Goal: Transaction & Acquisition: Register for event/course

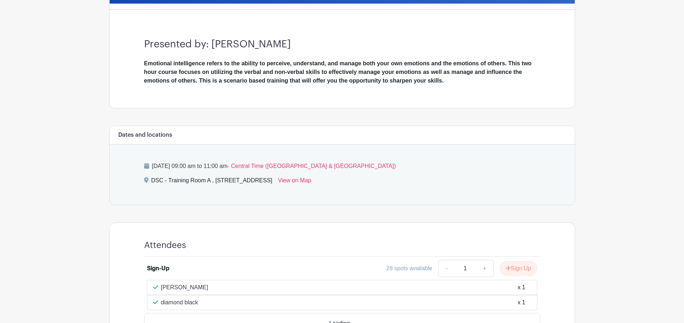
scroll to position [237, 0]
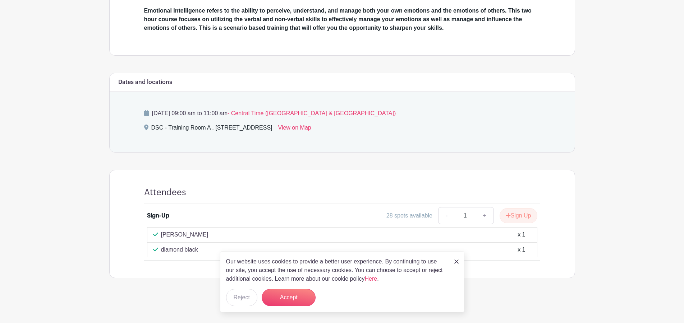
click at [455, 262] on img at bounding box center [456, 262] width 4 height 4
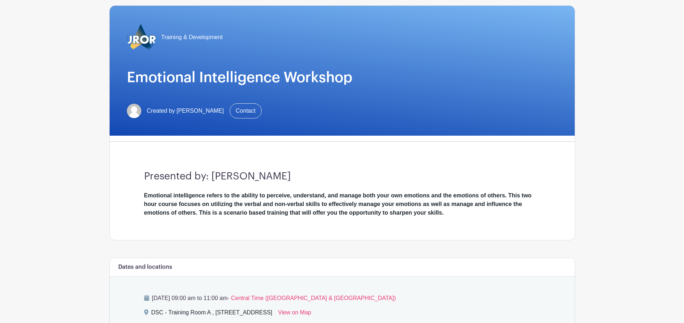
scroll to position [17, 0]
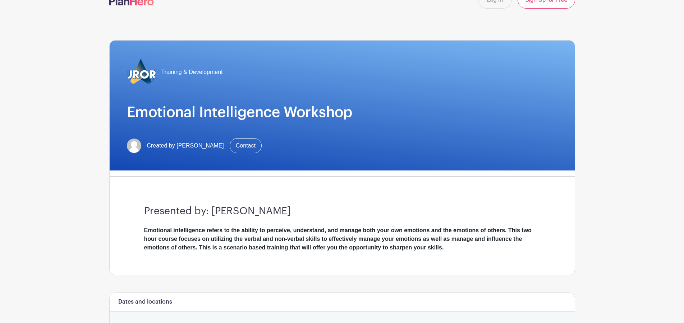
drag, startPoint x: 393, startPoint y: 146, endPoint x: 558, endPoint y: 9, distance: 214.6
click at [394, 146] on div "Created by [PERSON_NAME] Contact" at bounding box center [342, 145] width 430 height 15
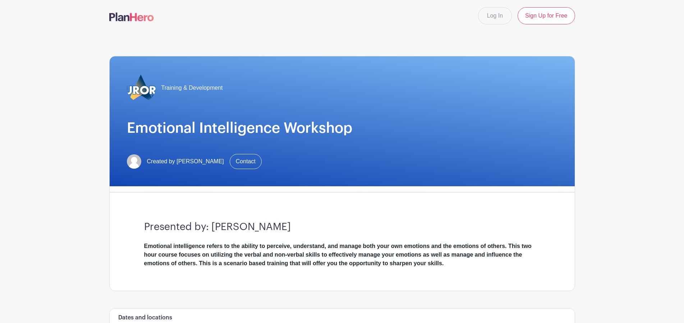
scroll to position [0, 0]
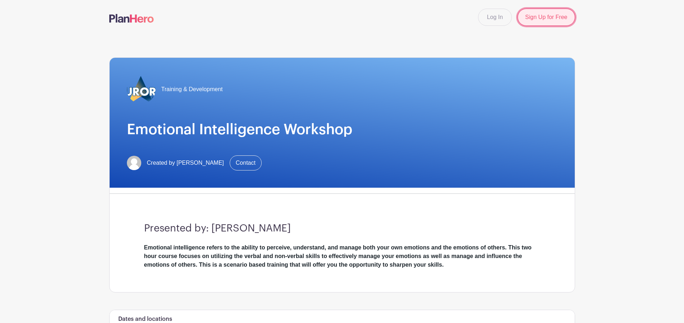
drag, startPoint x: 560, startPoint y: 23, endPoint x: 559, endPoint y: 27, distance: 3.8
click at [560, 24] on link "Sign Up for Free" at bounding box center [545, 17] width 57 height 17
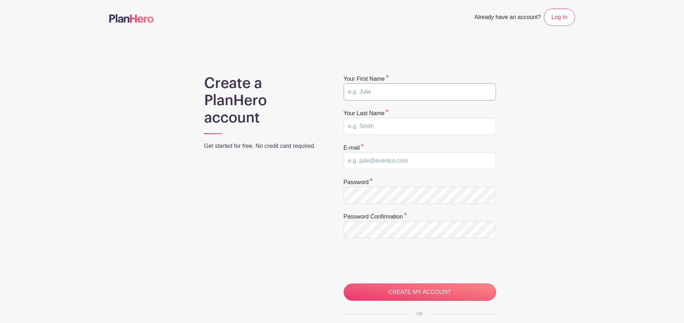
click at [382, 93] on input "text" at bounding box center [420, 91] width 152 height 17
click at [137, 218] on div "Create a PlanHero account Get started for free. No credit card required. Your f…" at bounding box center [342, 228] width 466 height 306
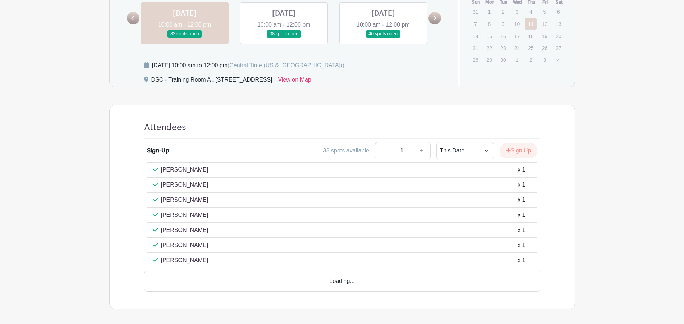
scroll to position [327, 0]
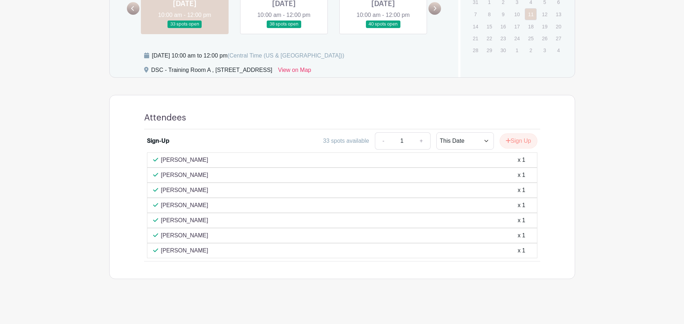
click at [284, 28] on link at bounding box center [284, 28] width 0 height 0
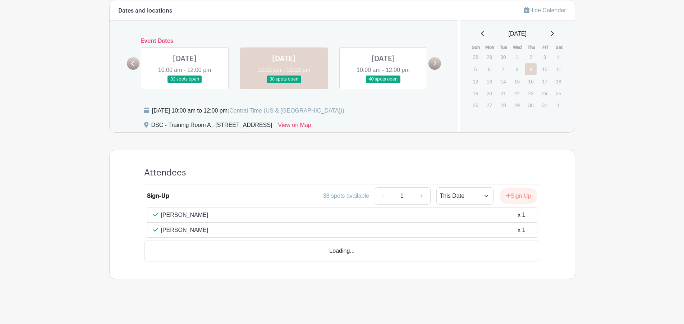
scroll to position [252, 0]
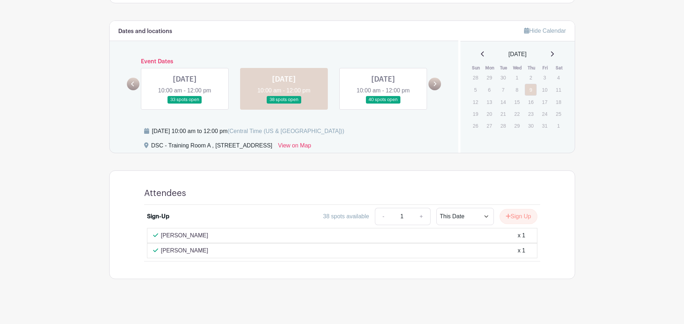
click at [383, 103] on link at bounding box center [383, 103] width 0 height 0
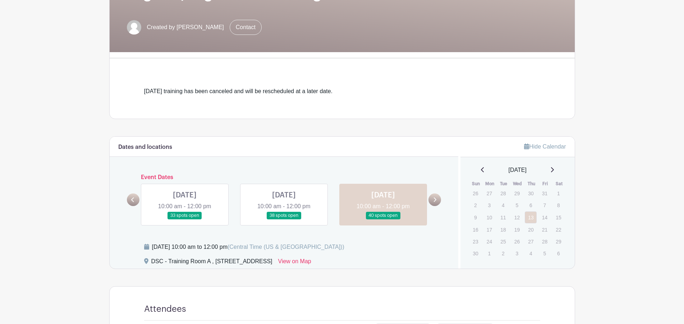
scroll to position [75, 0]
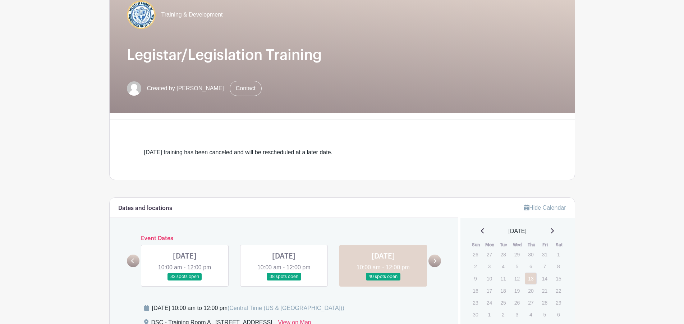
click at [434, 259] on icon at bounding box center [435, 260] width 3 height 5
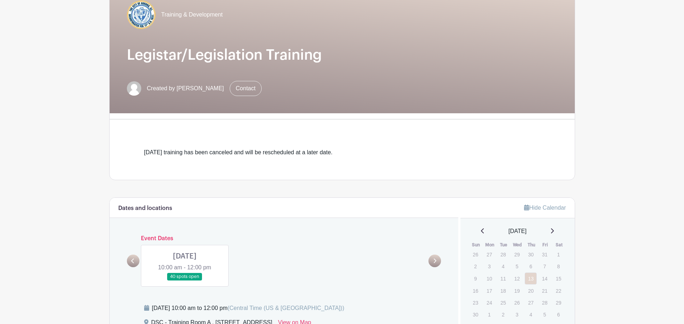
click at [185, 280] on link at bounding box center [185, 280] width 0 height 0
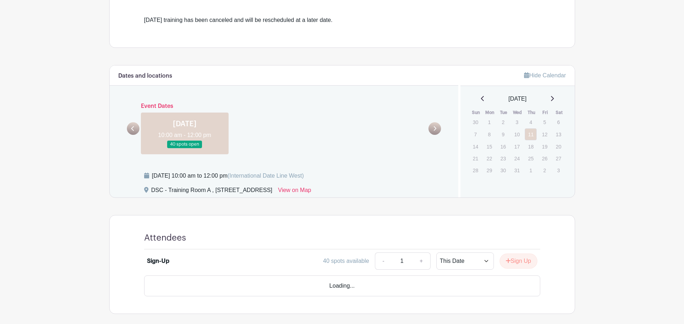
scroll to position [221, 0]
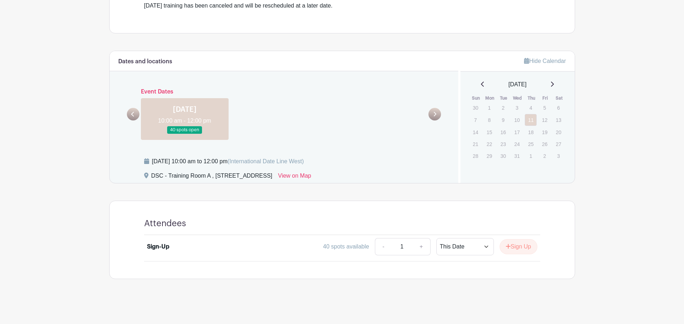
click at [131, 110] on link at bounding box center [133, 114] width 13 height 13
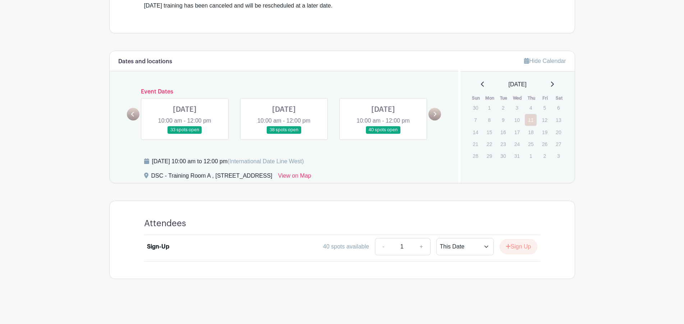
click at [131, 110] on link at bounding box center [133, 114] width 13 height 13
click at [134, 111] on link at bounding box center [133, 114] width 13 height 13
click at [185, 134] on link at bounding box center [185, 134] width 0 height 0
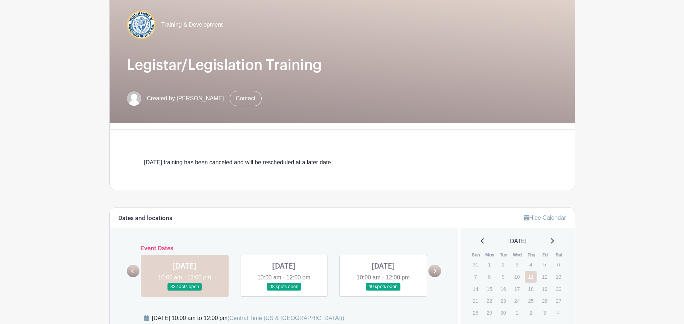
scroll to position [34, 0]
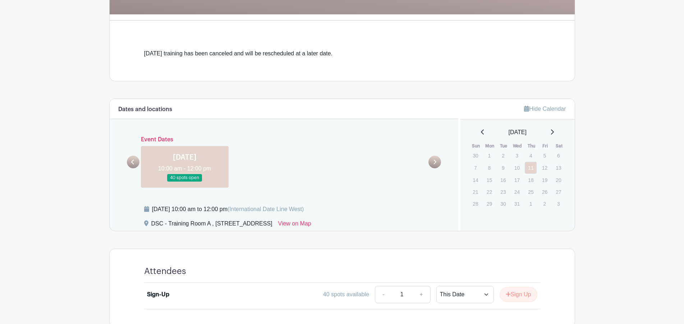
scroll to position [75, 0]
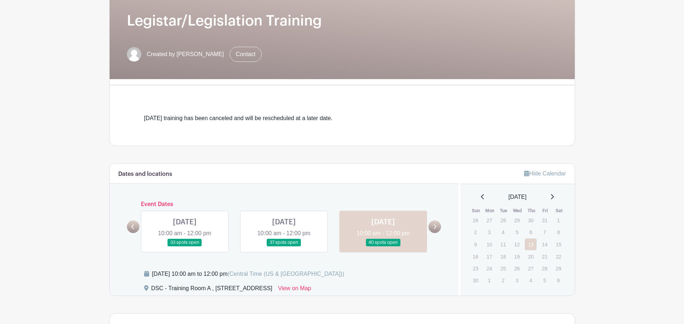
scroll to position [38, 0]
